Goal: Find specific page/section: Find specific page/section

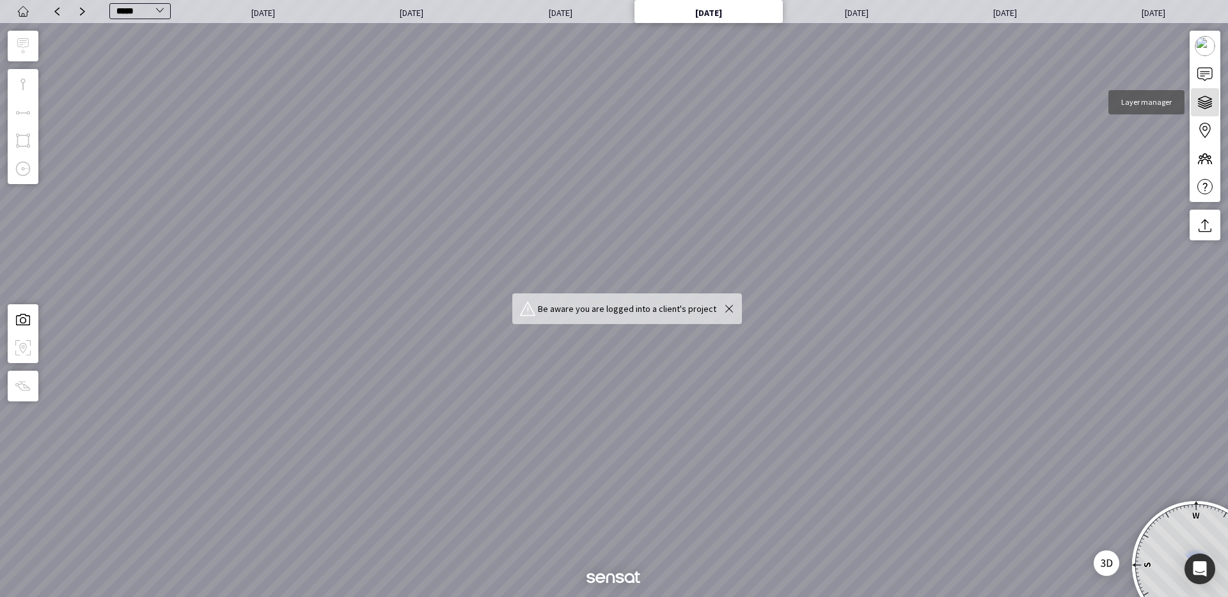
click at [1202, 100] on img "Layer manager" at bounding box center [1204, 102] width 15 height 15
